Goal: Task Accomplishment & Management: Complete application form

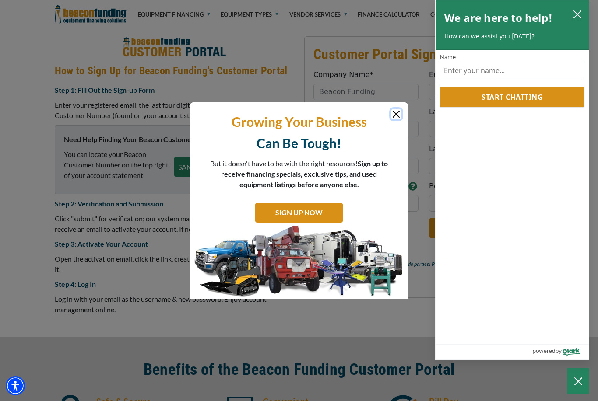
click at [579, 18] on icon "close chatbox" at bounding box center [577, 14] width 9 height 9
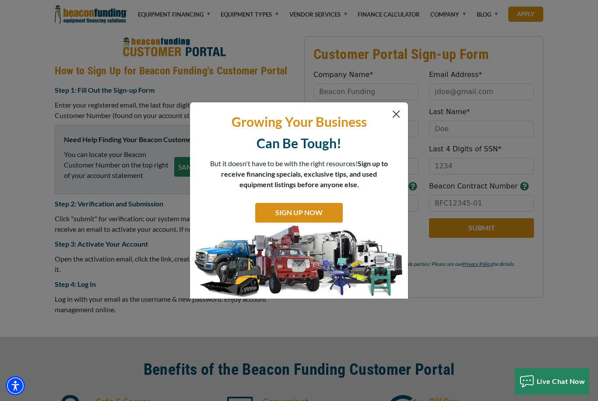
click at [393, 113] on button "Close" at bounding box center [396, 114] width 11 height 11
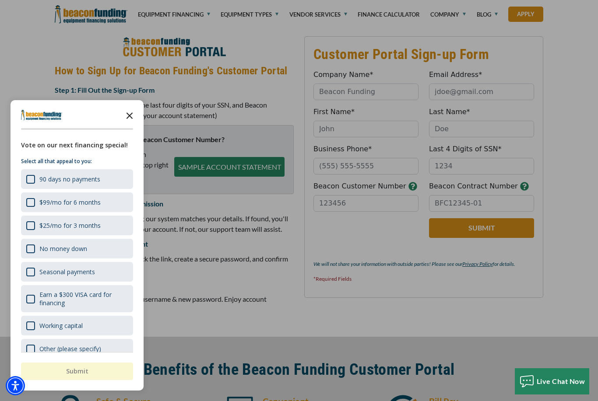
click at [129, 116] on polygon "Close the survey" at bounding box center [129, 115] width 7 height 7
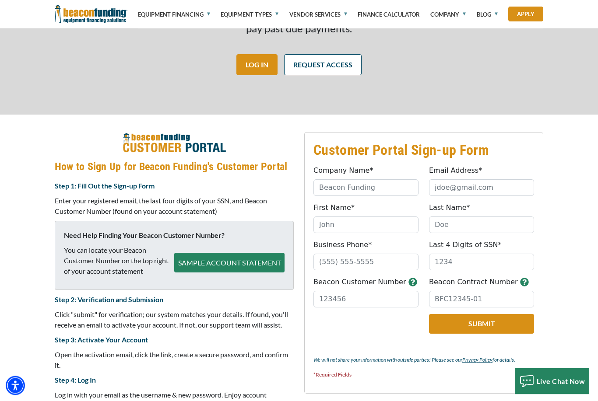
scroll to position [250, 0]
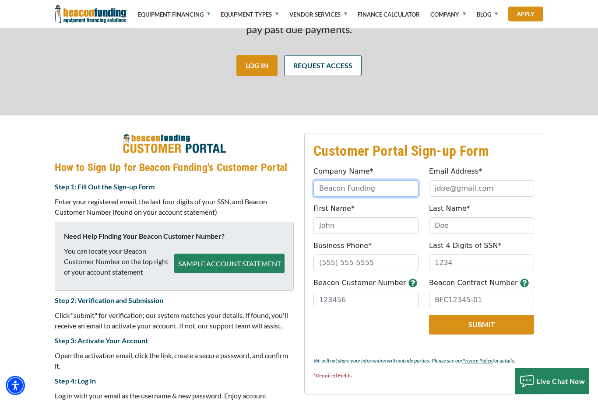
click at [383, 186] on input "Company Name*" at bounding box center [365, 189] width 105 height 17
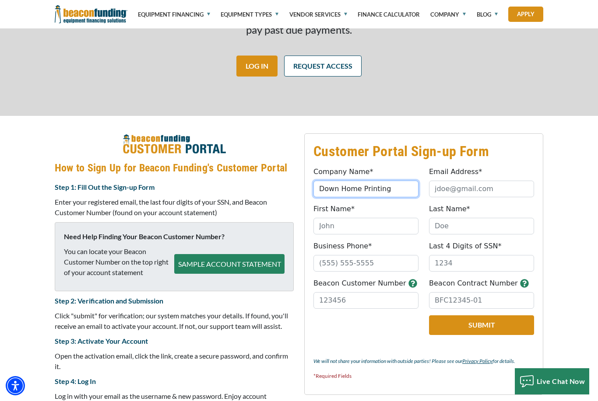
type input "Down Home Printing"
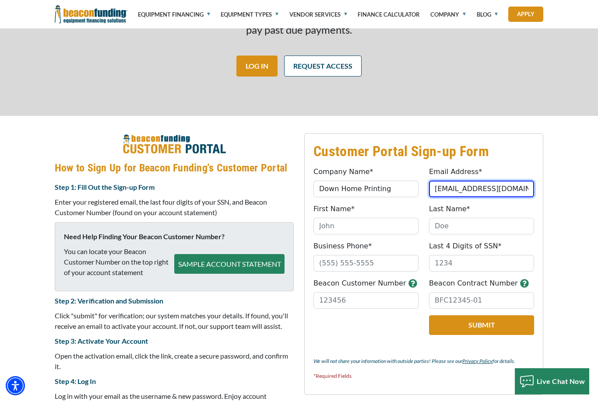
type input "[EMAIL_ADDRESS][DOMAIN_NAME]"
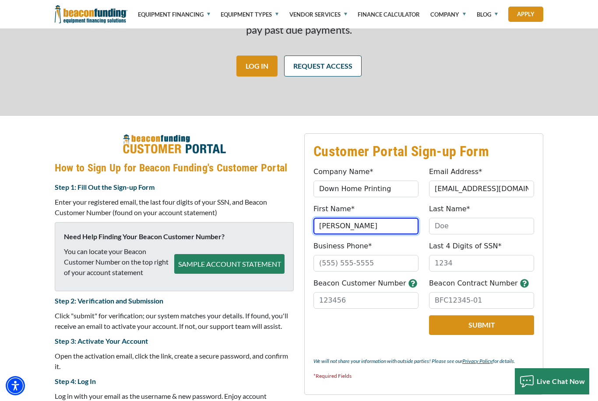
type input "[PERSON_NAME]"
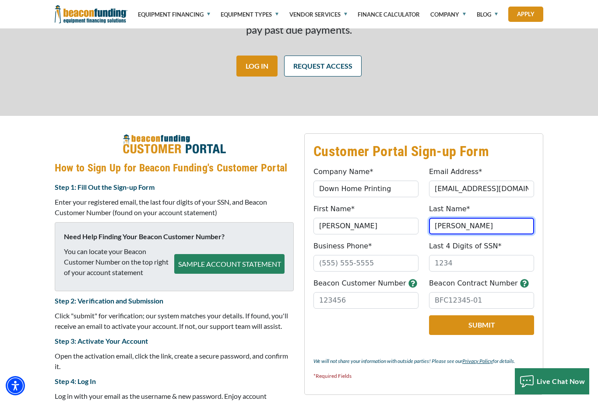
type input "[PERSON_NAME]"
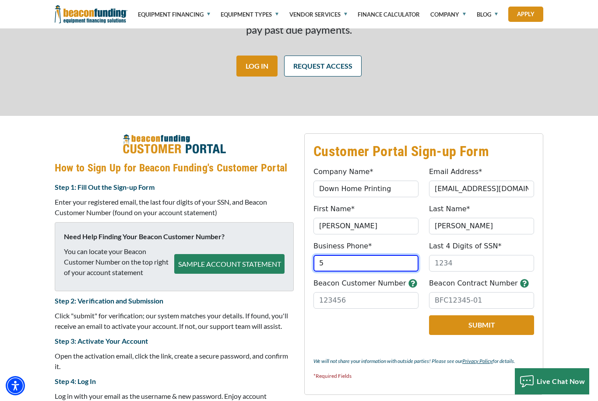
type input "54"
type input "[PHONE_NUMBER]"
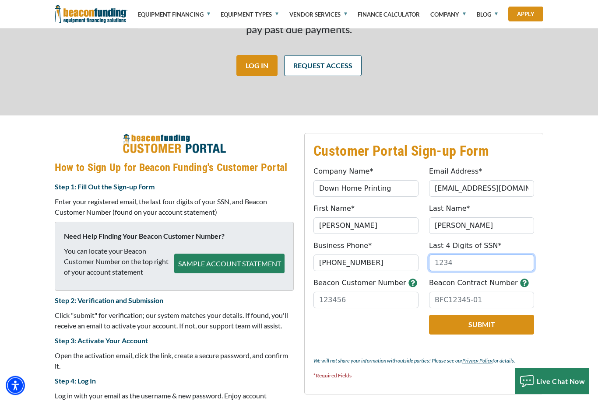
click at [477, 263] on input "Last 4 Digits of SSN*" at bounding box center [481, 263] width 105 height 17
type input "6728"
click at [466, 302] on input "Beacon Contract Number" at bounding box center [481, 300] width 105 height 17
paste input "BFC18603-01"
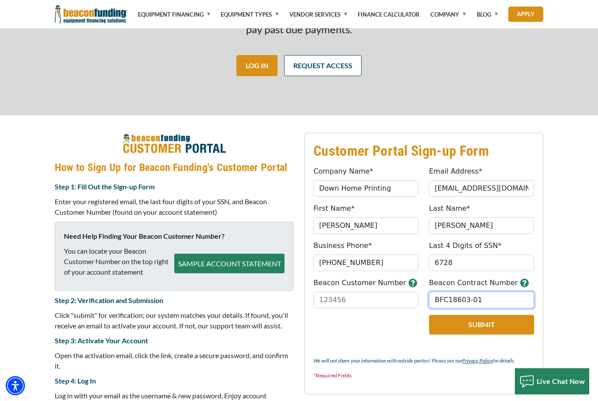
type input "BFC18603-01"
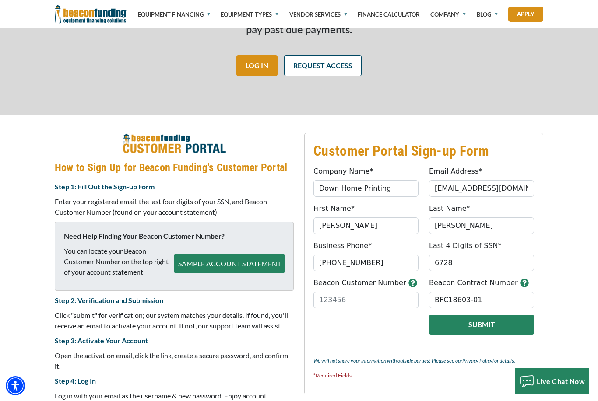
click at [478, 326] on button "Submit" at bounding box center [481, 325] width 105 height 20
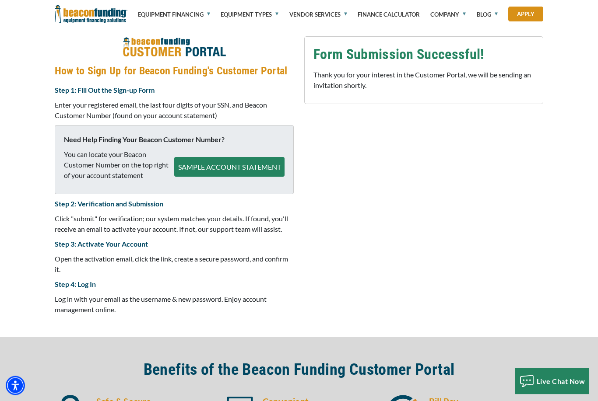
scroll to position [347, 0]
